Goal: Task Accomplishment & Management: Complete application form

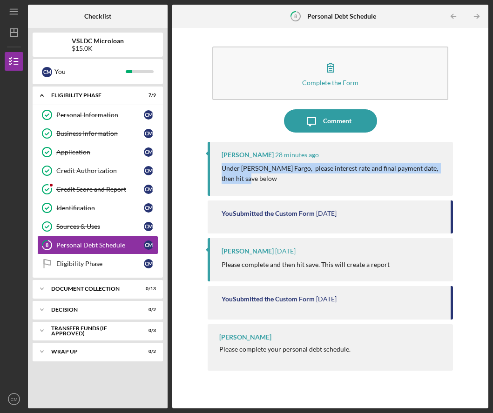
drag, startPoint x: 249, startPoint y: 187, endPoint x: 215, endPoint y: 163, distance: 41.8
click at [215, 163] on div "[PERSON_NAME] 28 minutes ago Under [PERSON_NAME] Fargo, please interest rate an…" at bounding box center [329, 169] width 245 height 54
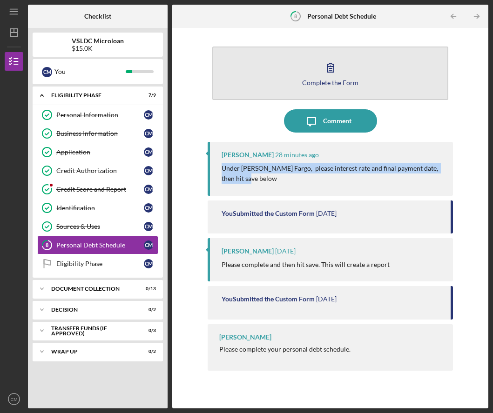
click at [318, 84] on div "Complete the Form" at bounding box center [330, 82] width 56 height 7
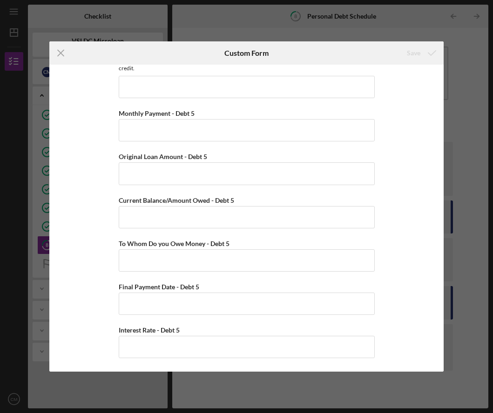
scroll to position [2565, 0]
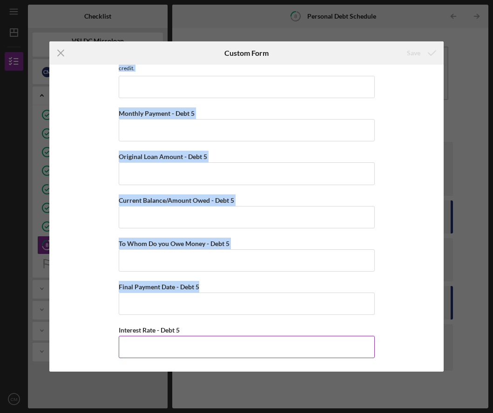
drag, startPoint x: 99, startPoint y: 73, endPoint x: 236, endPoint y: 341, distance: 301.6
click at [236, 341] on div "Personal Debt 1 Debt 1 Type of Debt - Debt 1 Vehicle Loan Vehicle Lease Real Es…" at bounding box center [246, 218] width 394 height 307
copy div "Personal Debt 1 Debt 1 Type of Debt - Debt 1 Vehicle Loan Vehicle Lease Real Es…"
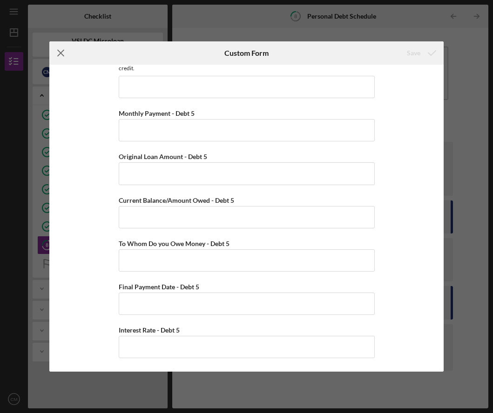
click at [56, 48] on icon "Icon/Menu Close" at bounding box center [60, 52] width 23 height 23
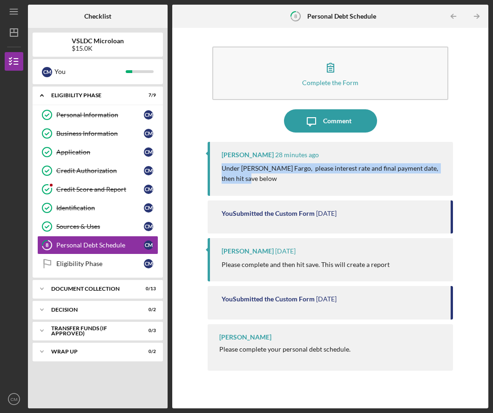
drag, startPoint x: 251, startPoint y: 180, endPoint x: 214, endPoint y: 167, distance: 38.5
click at [214, 167] on div "[PERSON_NAME] 28 minutes ago Under [PERSON_NAME] Fargo, please interest rate an…" at bounding box center [329, 169] width 245 height 54
copy p "Under [PERSON_NAME] Fargo, please interest rate and final payment date, then hi…"
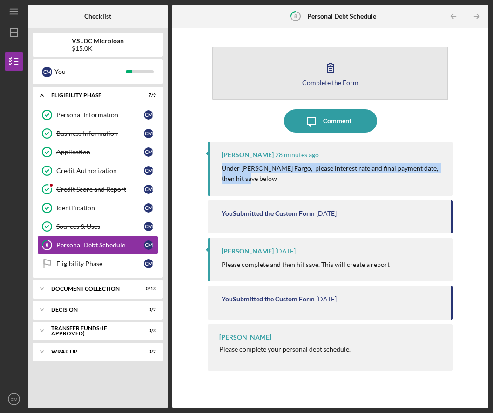
click at [307, 73] on button "Complete the Form Form" at bounding box center [330, 73] width 236 height 53
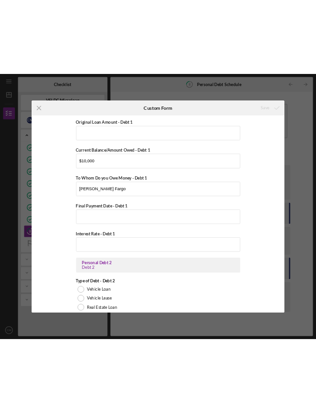
scroll to position [356, 0]
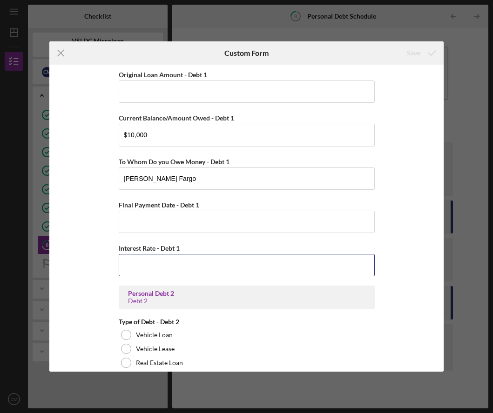
drag, startPoint x: 166, startPoint y: 258, endPoint x: 166, endPoint y: 279, distance: 21.4
click at [166, 271] on input "Interest Rate - Debt 1" at bounding box center [247, 265] width 256 height 22
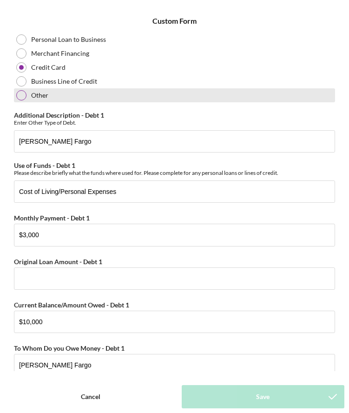
scroll to position [144, 0]
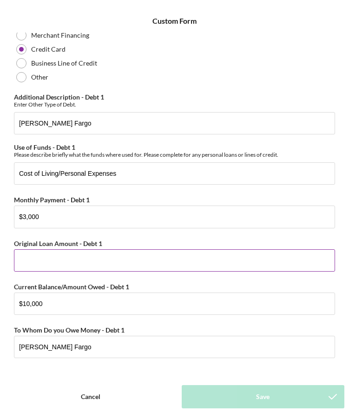
click at [79, 264] on input "Original Loan Amount - Debt 1" at bounding box center [174, 260] width 321 height 22
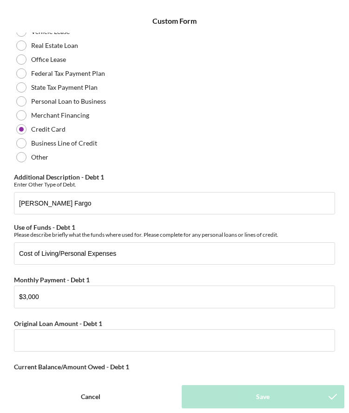
scroll to position [65, 0]
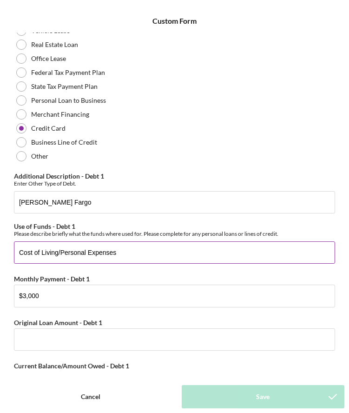
click at [40, 248] on input "Cost of Living/Personal Expenses" at bounding box center [174, 252] width 321 height 22
paste input "Personal & business e"
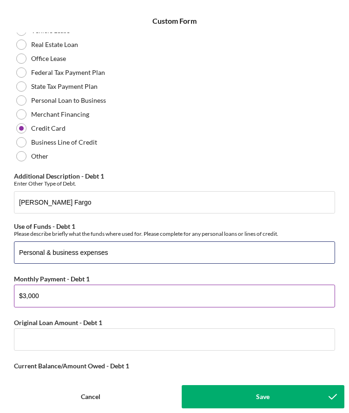
type input "Personal & business expenses"
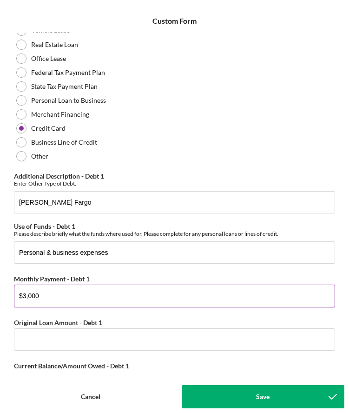
click at [67, 298] on input "$3,000" at bounding box center [174, 296] width 321 height 22
drag, startPoint x: 44, startPoint y: 299, endPoint x: 15, endPoint y: 298, distance: 28.9
click at [15, 298] on input "$3,000" at bounding box center [174, 296] width 321 height 22
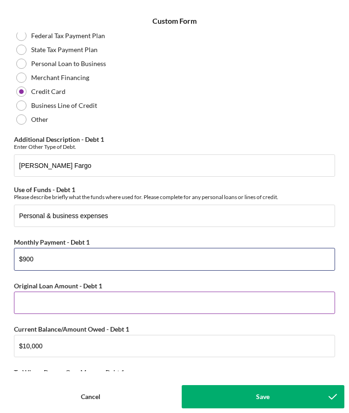
type input "$900"
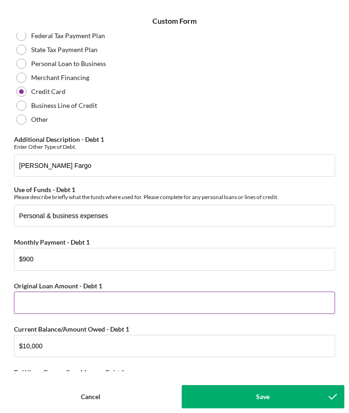
click at [136, 307] on input "Original Loan Amount - Debt 1" at bounding box center [174, 303] width 321 height 22
type input "$15,000"
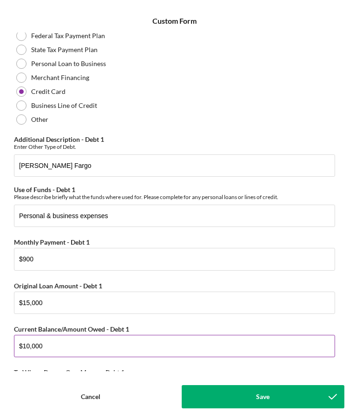
drag, startPoint x: 31, startPoint y: 346, endPoint x: 71, endPoint y: 345, distance: 40.0
click at [71, 345] on input "$10,000" at bounding box center [174, 346] width 321 height 22
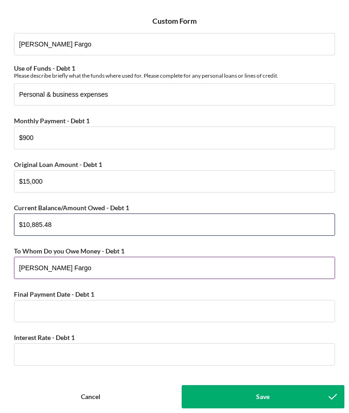
scroll to position [224, 0]
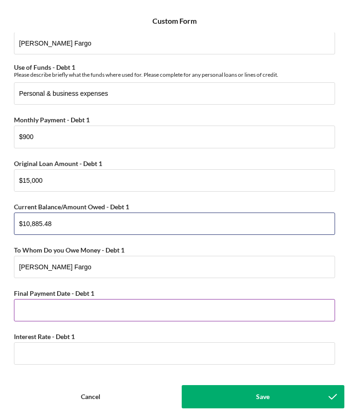
type input "$10,885.48"
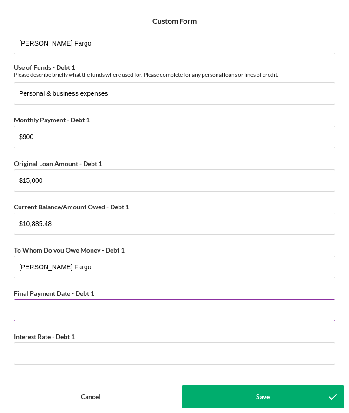
click at [58, 311] on input "Final Payment Date - Debt 1" at bounding box center [174, 310] width 321 height 22
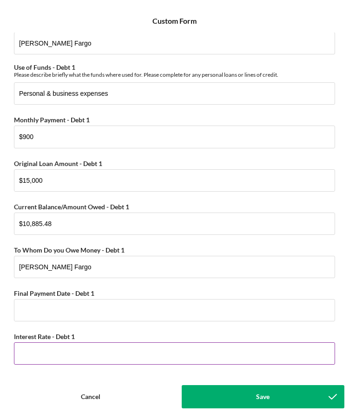
click at [65, 356] on input "Interest Rate - Debt 1" at bounding box center [174, 353] width 321 height 22
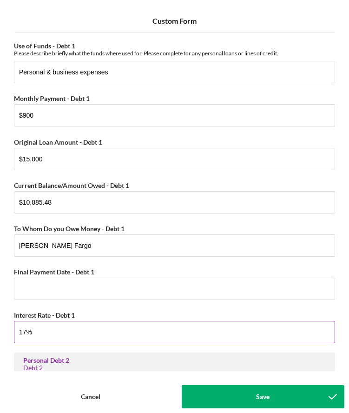
scroll to position [235, 0]
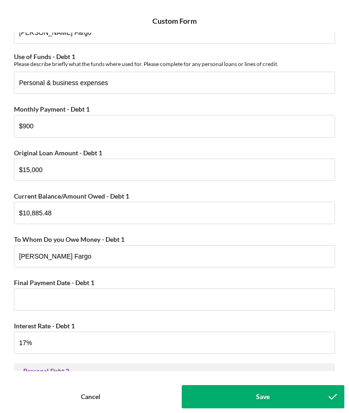
type input "17.00000%"
click at [259, 398] on div "Save" at bounding box center [262, 396] width 13 height 23
